Goal: Task Accomplishment & Management: Complete application form

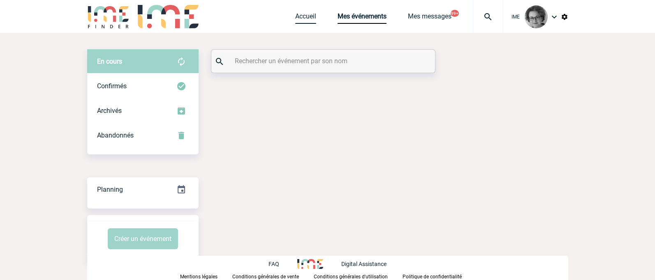
click at [303, 20] on link "Accueil" at bounding box center [305, 18] width 21 height 12
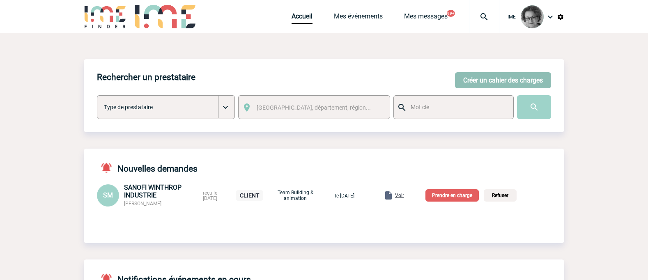
click at [483, 78] on button "Créer un cahier des charges" at bounding box center [503, 80] width 96 height 16
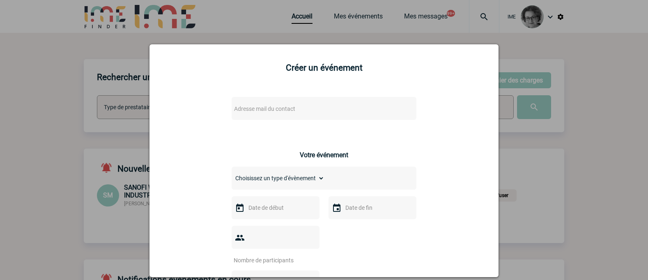
click at [334, 105] on span "Adresse mail du contact" at bounding box center [303, 109] width 144 height 12
drag, startPoint x: 274, startPoint y: 119, endPoint x: 210, endPoint y: 115, distance: 63.8
click at [321, 122] on input "sonia.dugas@eurovia.com>" at bounding box center [300, 123] width 140 height 12
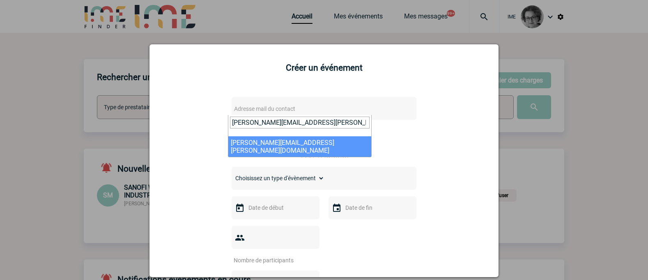
type input "[PERSON_NAME][EMAIL_ADDRESS][PERSON_NAME][DOMAIN_NAME]"
select select "133122"
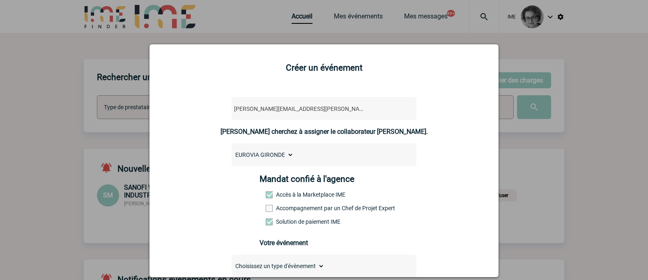
click at [302, 209] on label "Accompagnement par un Chef de Projet Expert" at bounding box center [284, 208] width 36 height 7
click at [0, 0] on input "Accompagnement par un Chef de Projet Expert" at bounding box center [0, 0] width 0 height 0
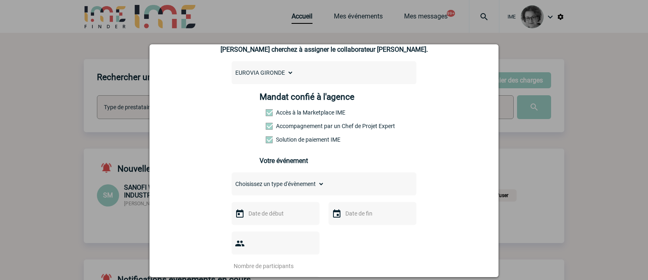
click at [303, 186] on select "Choisissez un type d'évènement Séminaire avec nuitée Séminaire sans nuitée Repa…" at bounding box center [278, 184] width 93 height 12
select select "1"
click at [232, 180] on select "Choisissez un type d'évènement Séminaire avec nuitée Séminaire sans nuitée Repa…" at bounding box center [278, 184] width 93 height 12
click at [288, 219] on input "text" at bounding box center [275, 213] width 57 height 11
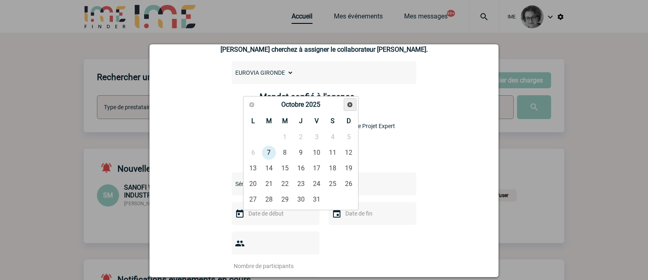
click at [349, 107] on span "Suivant" at bounding box center [350, 104] width 7 height 7
click at [318, 153] on link "12" at bounding box center [316, 152] width 15 height 15
type input "12-12-2025"
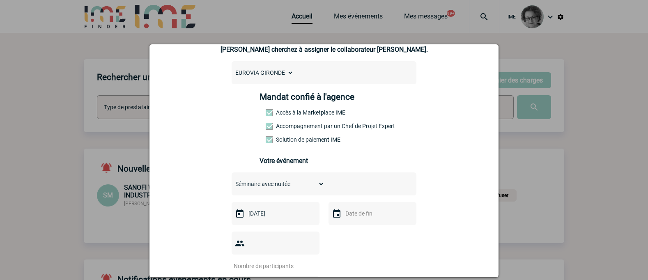
click at [279, 261] on input "number" at bounding box center [270, 266] width 77 height 11
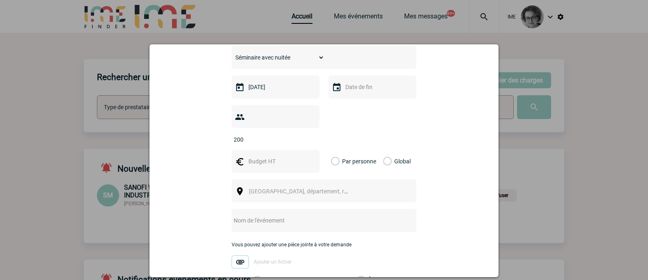
scroll to position [205, 0]
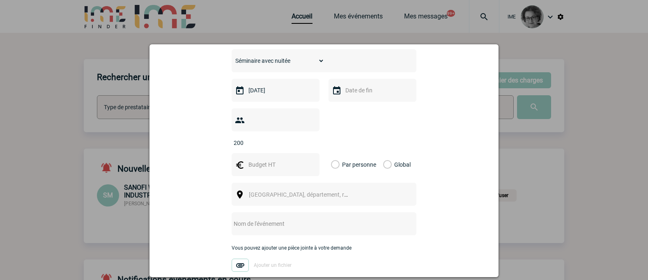
type input "200"
click at [261, 159] on input "text" at bounding box center [275, 164] width 57 height 11
type input "17000"
click at [388, 153] on label "Global" at bounding box center [385, 164] width 5 height 23
click at [0, 0] on input "Global" at bounding box center [0, 0] width 0 height 0
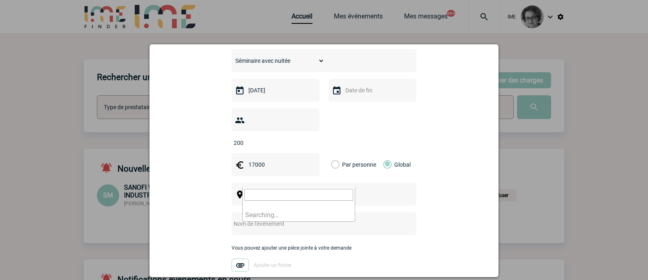
click at [337, 189] on span "[GEOGRAPHIC_DATA], département, région..." at bounding box center [302, 195] width 113 height 12
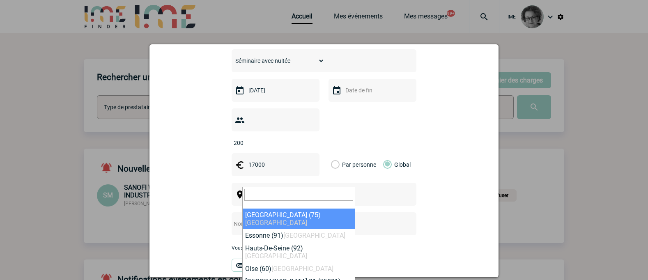
type input "F"
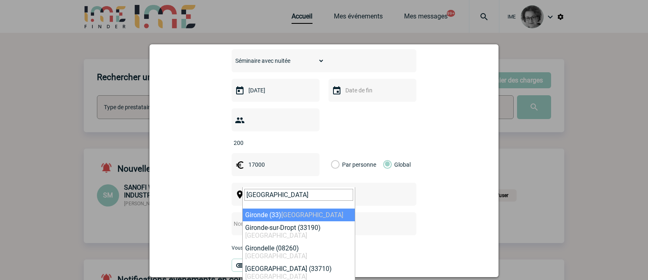
type input "Gironde"
select select "24368"
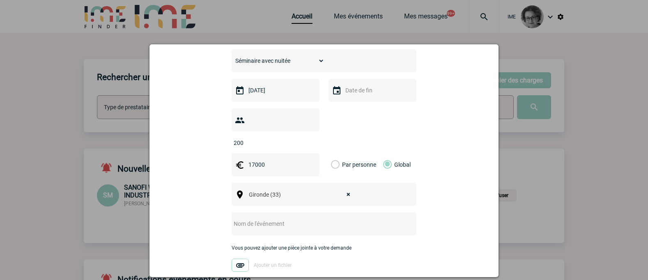
click at [308, 219] on input "text" at bounding box center [313, 224] width 163 height 11
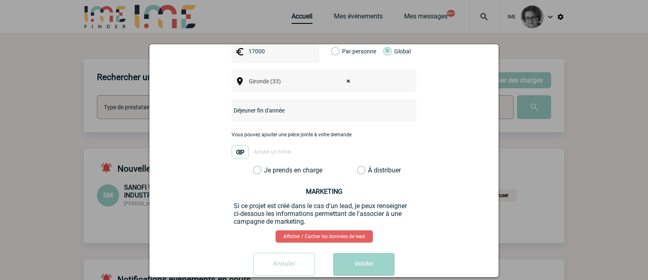
scroll to position [323, 0]
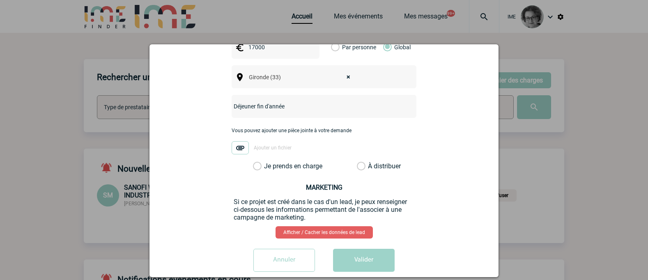
type input "Déjeuner fin d'année"
click at [267, 162] on label "Je prends en charge" at bounding box center [260, 166] width 14 height 8
click at [0, 0] on input "Je prends en charge" at bounding box center [0, 0] width 0 height 0
click at [362, 254] on button "Valider" at bounding box center [364, 260] width 62 height 23
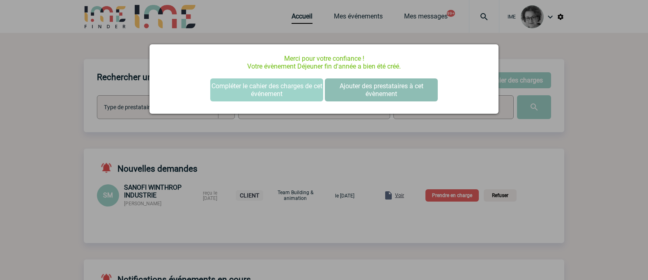
click at [382, 88] on button "Ajouter des prestataires à cet évènement" at bounding box center [381, 89] width 113 height 23
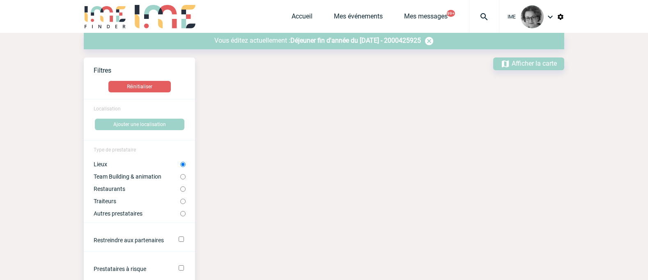
click at [327, 41] on span "Déjeuner fin d'année du 12 Décembre 2025 - 2000425925" at bounding box center [356, 41] width 131 height 8
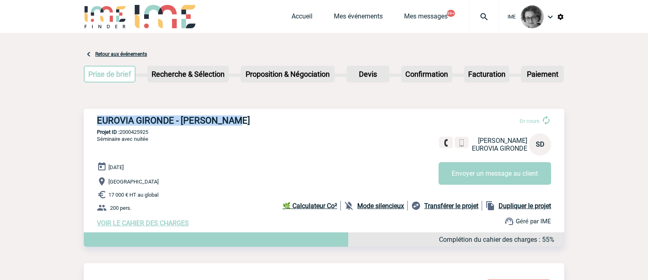
drag, startPoint x: 97, startPoint y: 118, endPoint x: 239, endPoint y: 120, distance: 141.4
click at [239, 120] on h3 "EUROVIA GIRONDE - [PERSON_NAME]" at bounding box center [220, 120] width 247 height 10
copy h3 "EUROVIA GIRONDE - [PERSON_NAME]"
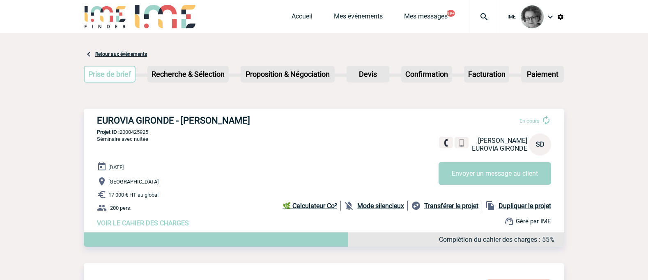
click at [238, 178] on div "12 Décembre 2025 Gironde 17 000 € HT au global 200 pers. VOIR LE CAHIER DES CHA…" at bounding box center [331, 194] width 468 height 65
drag, startPoint x: 153, startPoint y: 131, endPoint x: 122, endPoint y: 133, distance: 31.3
click at [122, 133] on p "Projet ID : 2000425925" at bounding box center [324, 132] width 481 height 6
copy p "2000425925"
click at [305, 182] on p "[GEOGRAPHIC_DATA]" at bounding box center [331, 182] width 468 height 10
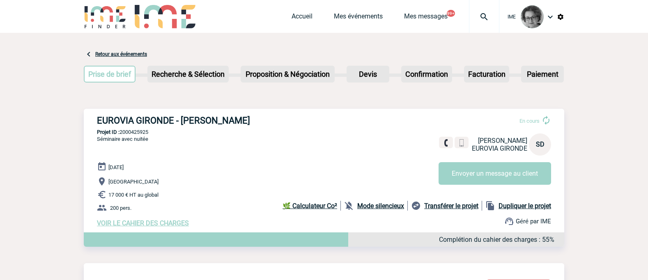
click at [296, 12] on div "Accueil Mes événements Mes messages 99+ Projet, client Projet, client" at bounding box center [396, 16] width 208 height 33
click at [296, 16] on link "Accueil" at bounding box center [302, 18] width 21 height 12
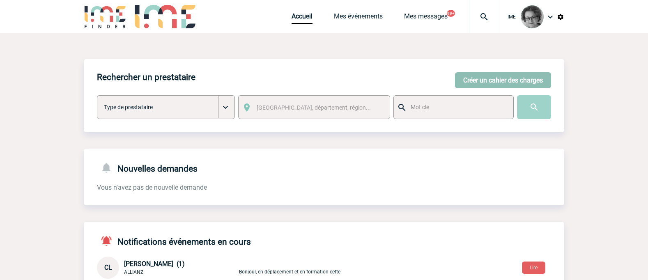
click at [497, 83] on button "Créer un cahier des charges" at bounding box center [503, 80] width 96 height 16
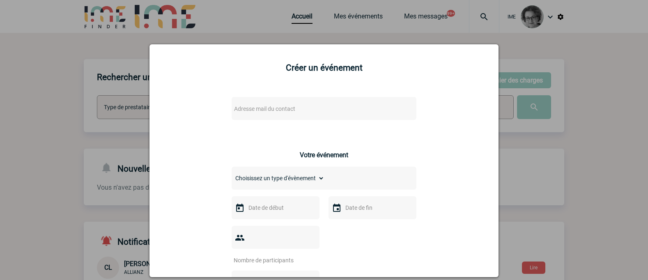
click at [366, 108] on span "Adresse mail du contact" at bounding box center [303, 109] width 144 height 12
drag, startPoint x: 278, startPoint y: 123, endPoint x: 205, endPoint y: 113, distance: 72.9
click at [205, 113] on body "IME Accueil Mes événements" at bounding box center [324, 267] width 648 height 535
click at [341, 126] on input "[PERSON_NAME][EMAIL_ADDRESS][DOMAIN_NAME]>" at bounding box center [300, 123] width 140 height 12
type input "[PERSON_NAME][EMAIL_ADDRESS][DOMAIN_NAME]"
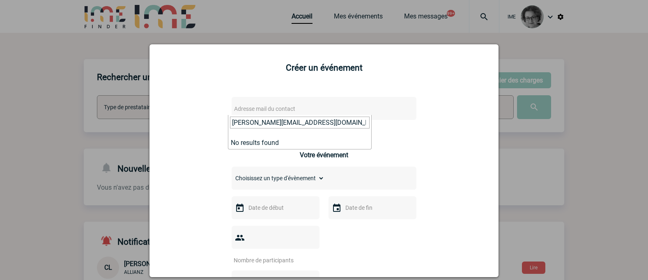
drag, startPoint x: 331, startPoint y: 126, endPoint x: 219, endPoint y: 116, distance: 112.2
click at [219, 116] on body "IME Accueil Mes événements" at bounding box center [324, 267] width 648 height 535
click at [596, 48] on div at bounding box center [324, 140] width 648 height 280
